Goal: Task Accomplishment & Management: Use online tool/utility

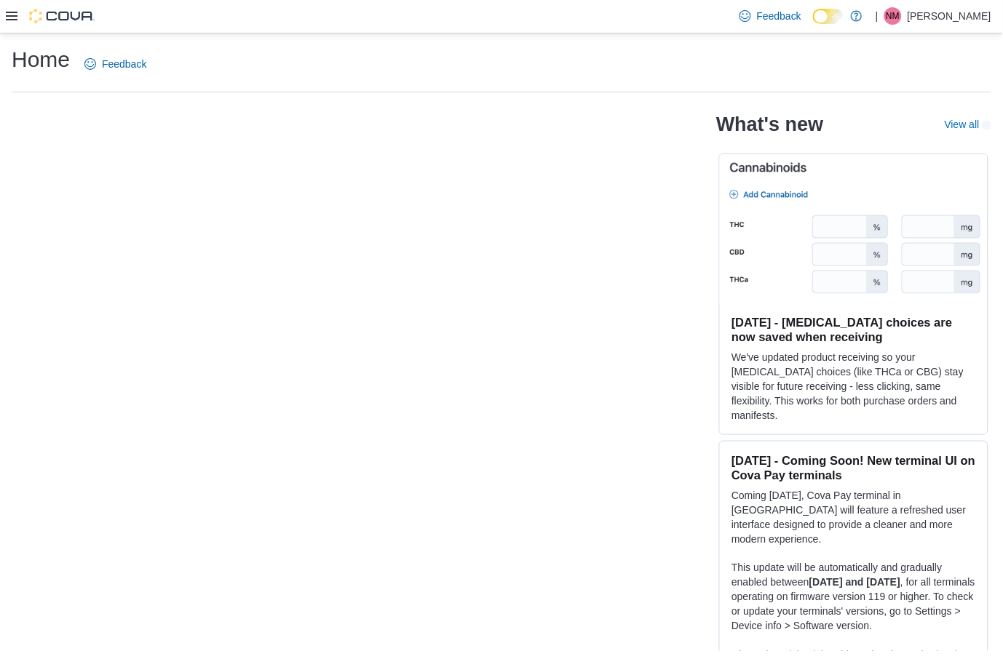
click at [15, 16] on icon at bounding box center [12, 16] width 12 height 9
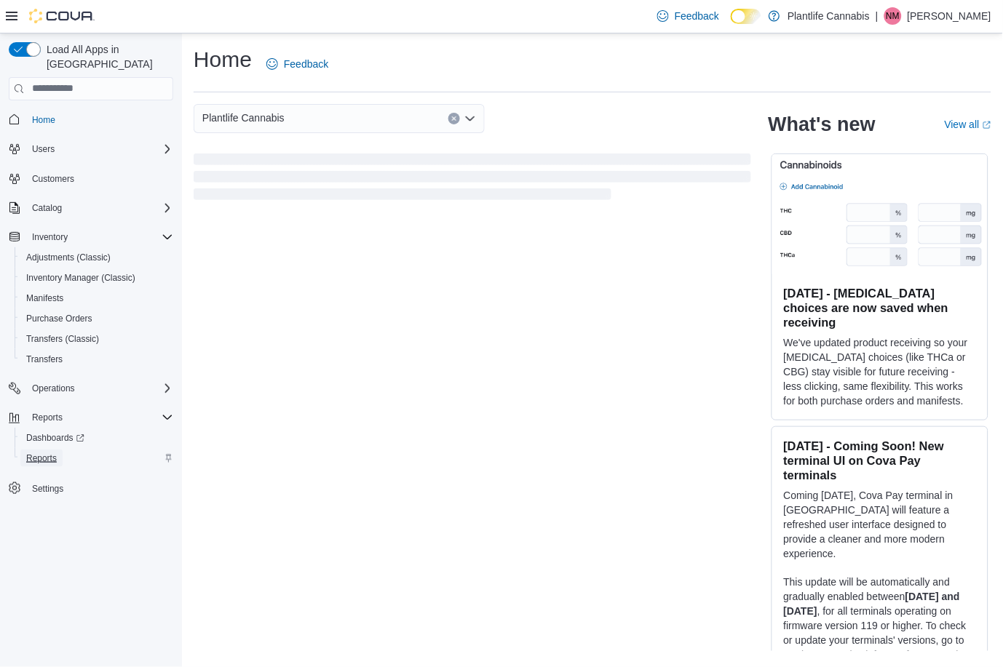
click at [48, 453] on span "Reports" at bounding box center [41, 459] width 31 height 12
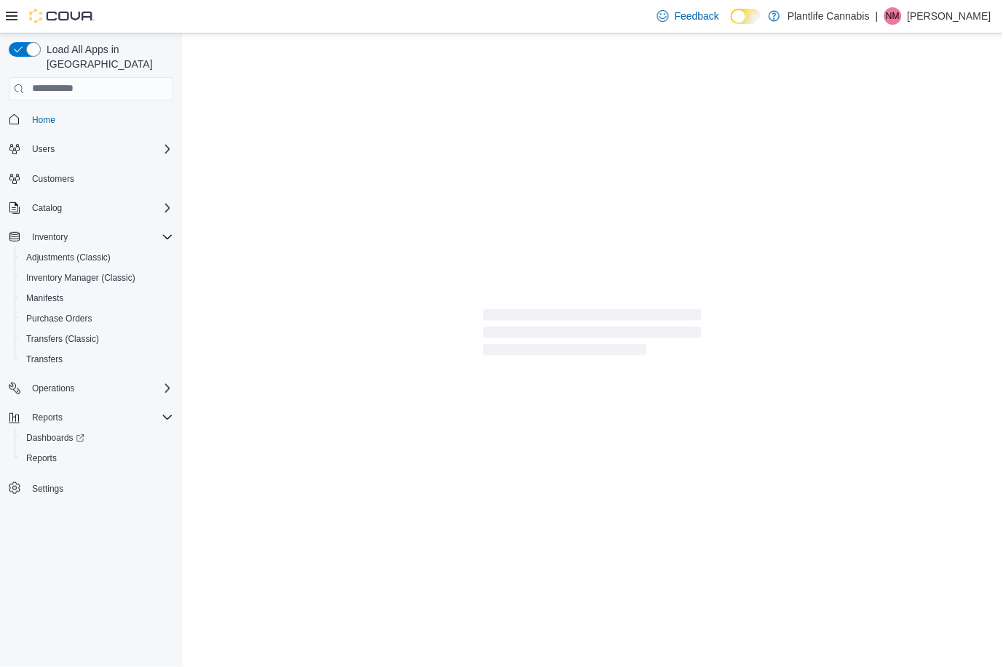
click at [10, 15] on icon at bounding box center [12, 16] width 12 height 9
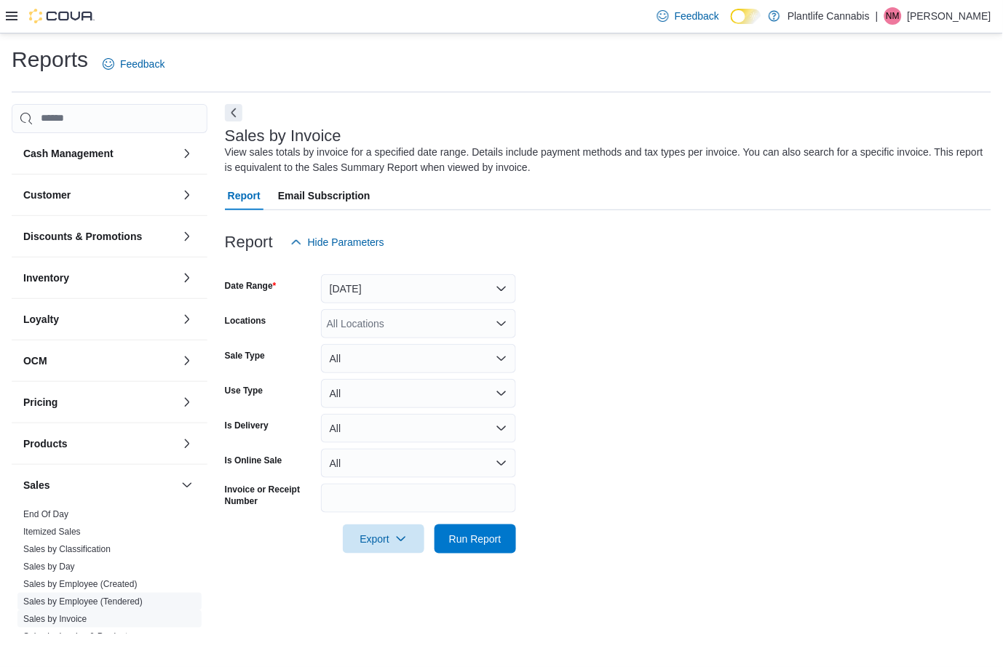
click at [124, 596] on span "Sales by Employee (Tendered)" at bounding box center [82, 602] width 119 height 12
click at [128, 600] on link "Sales by Employee (Tendered)" at bounding box center [82, 602] width 119 height 10
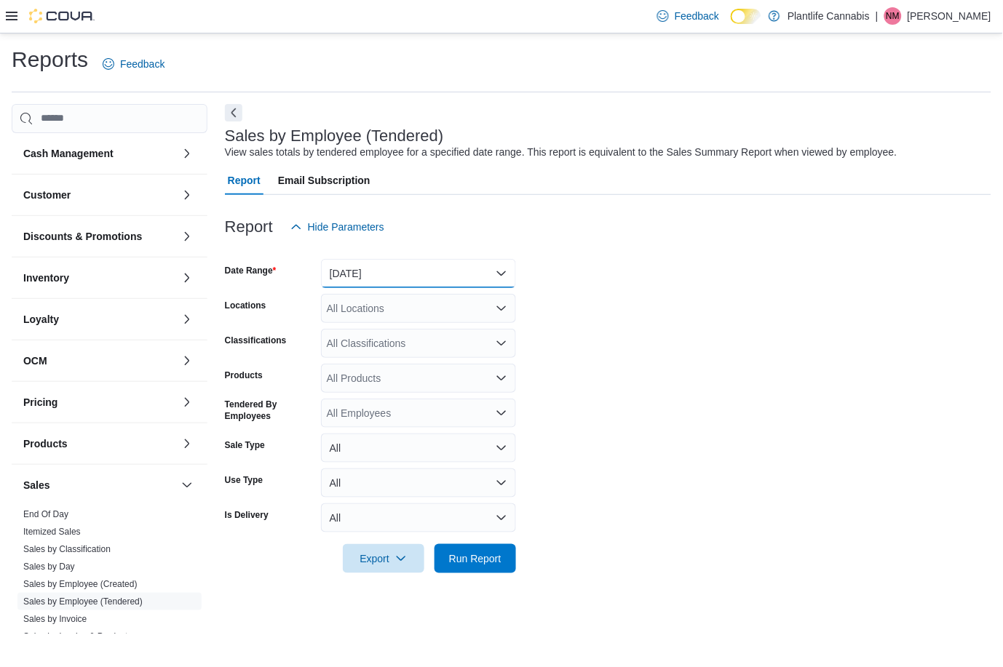
click at [362, 277] on button "Yesterday" at bounding box center [418, 273] width 195 height 29
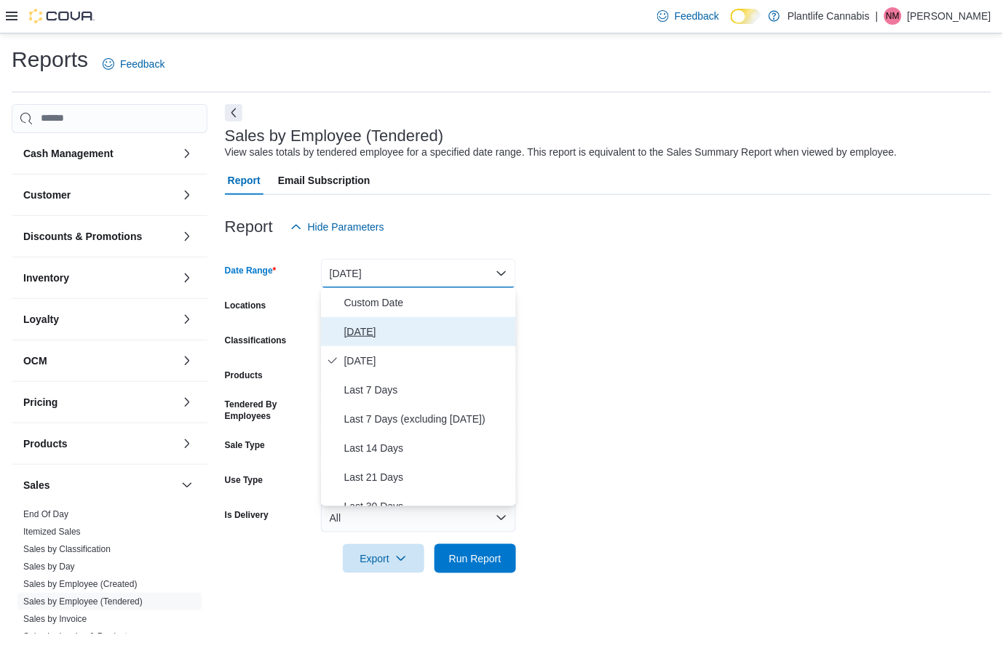
click at [359, 318] on button "Today" at bounding box center [418, 331] width 195 height 29
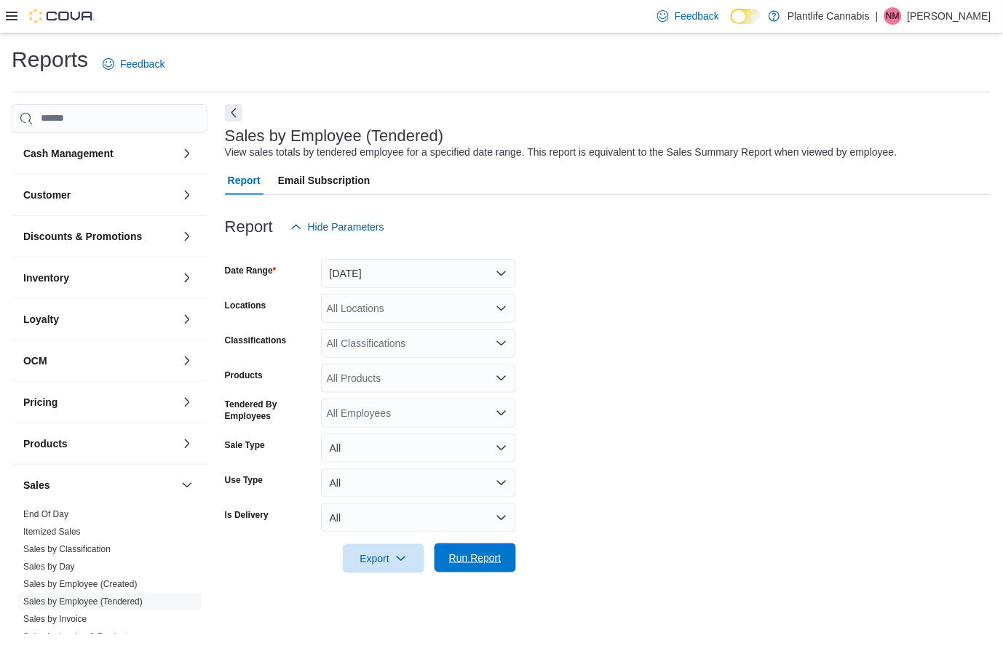
click at [477, 547] on span "Run Report" at bounding box center [475, 558] width 64 height 29
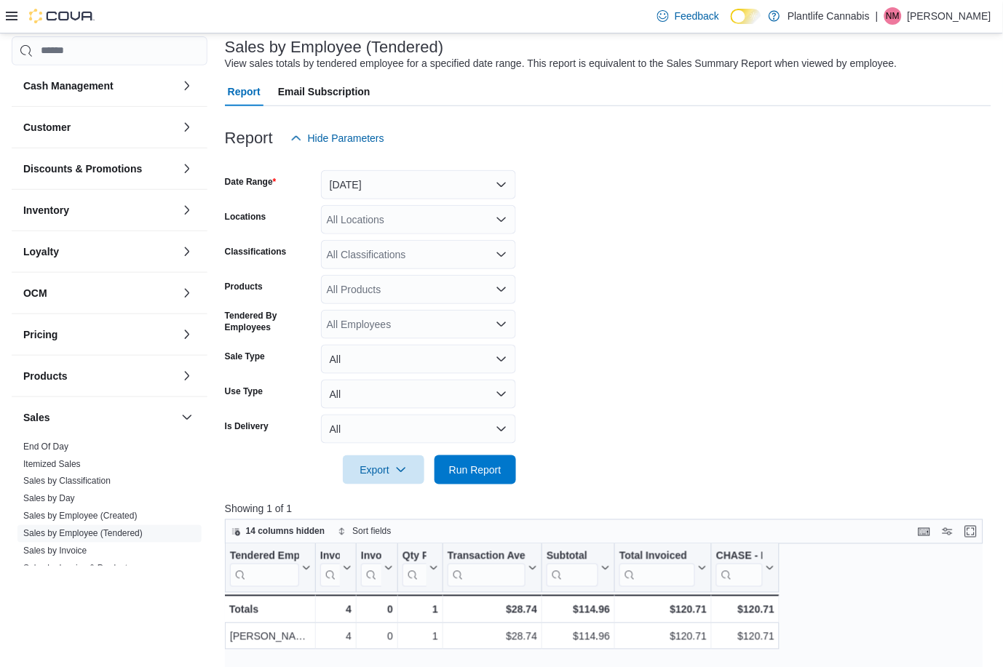
scroll to position [104, 0]
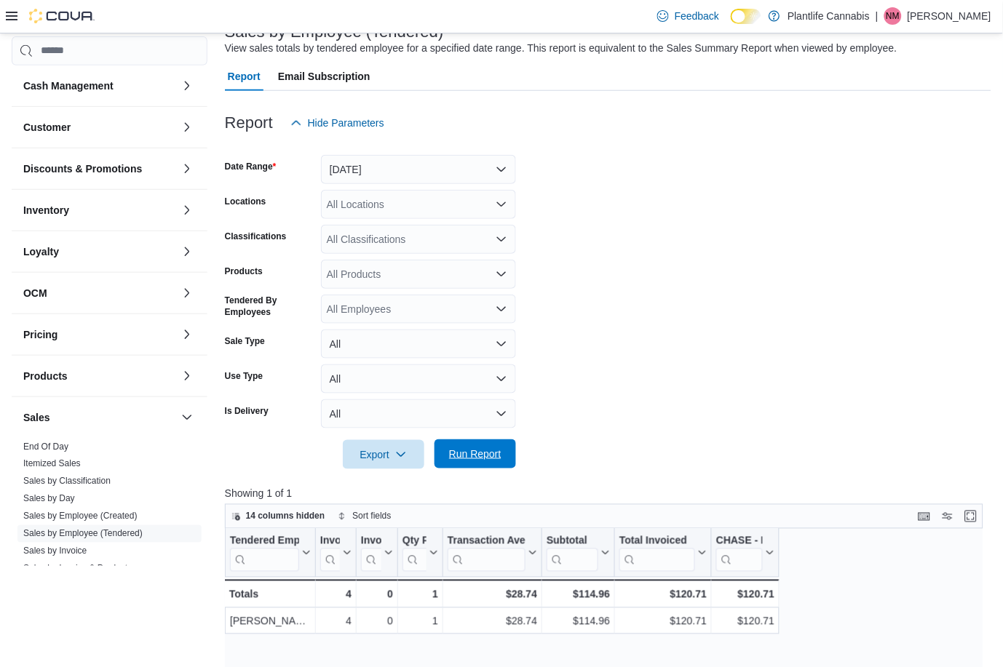
click at [461, 461] on span "Run Report" at bounding box center [475, 454] width 64 height 29
